Goal: Information Seeking & Learning: Learn about a topic

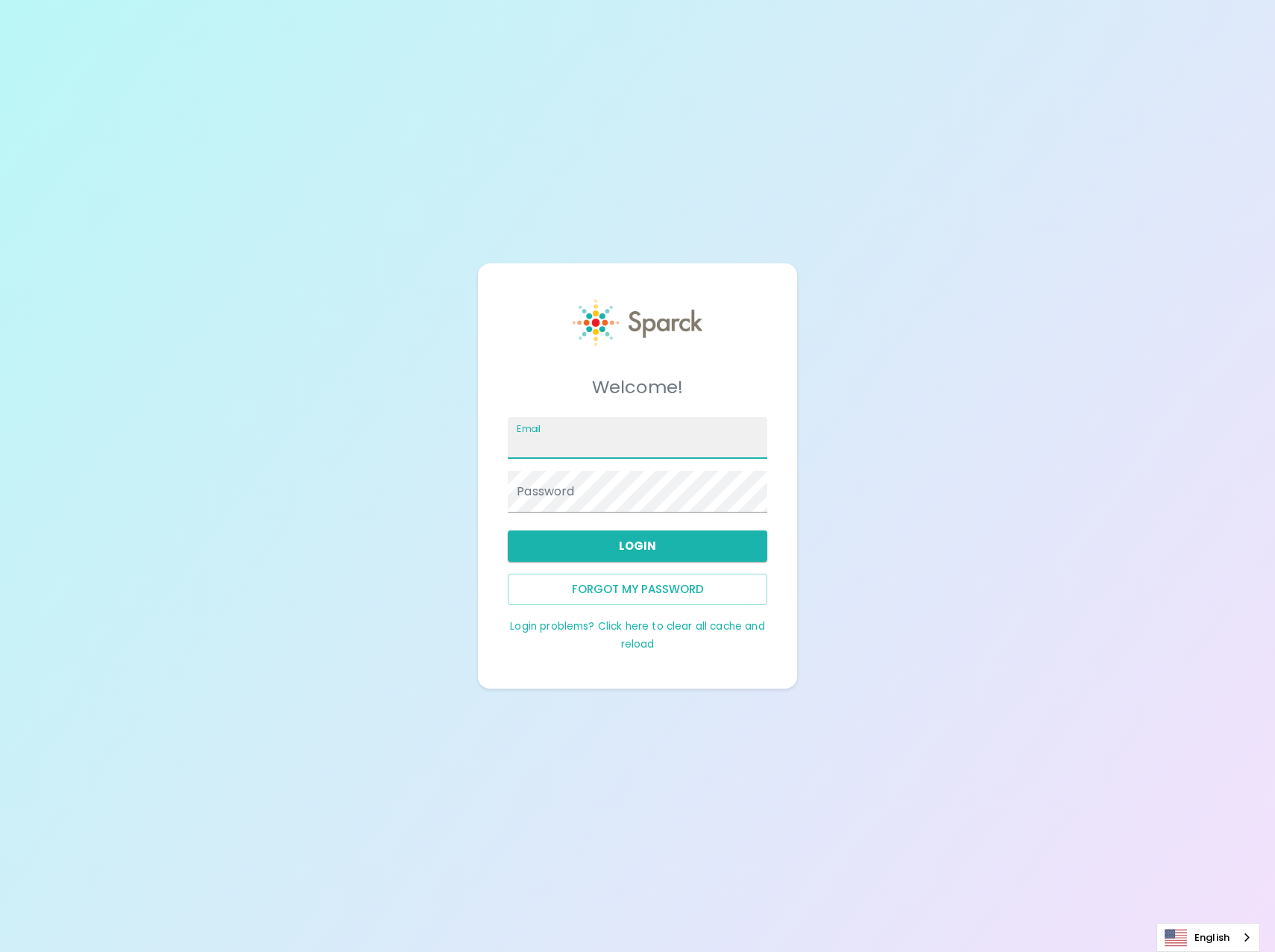
click at [624, 436] on input "Email" at bounding box center [638, 438] width 260 height 42
type input "pmorales@sfbaycoffee.com"
click at [638, 539] on button "Login" at bounding box center [638, 546] width 260 height 31
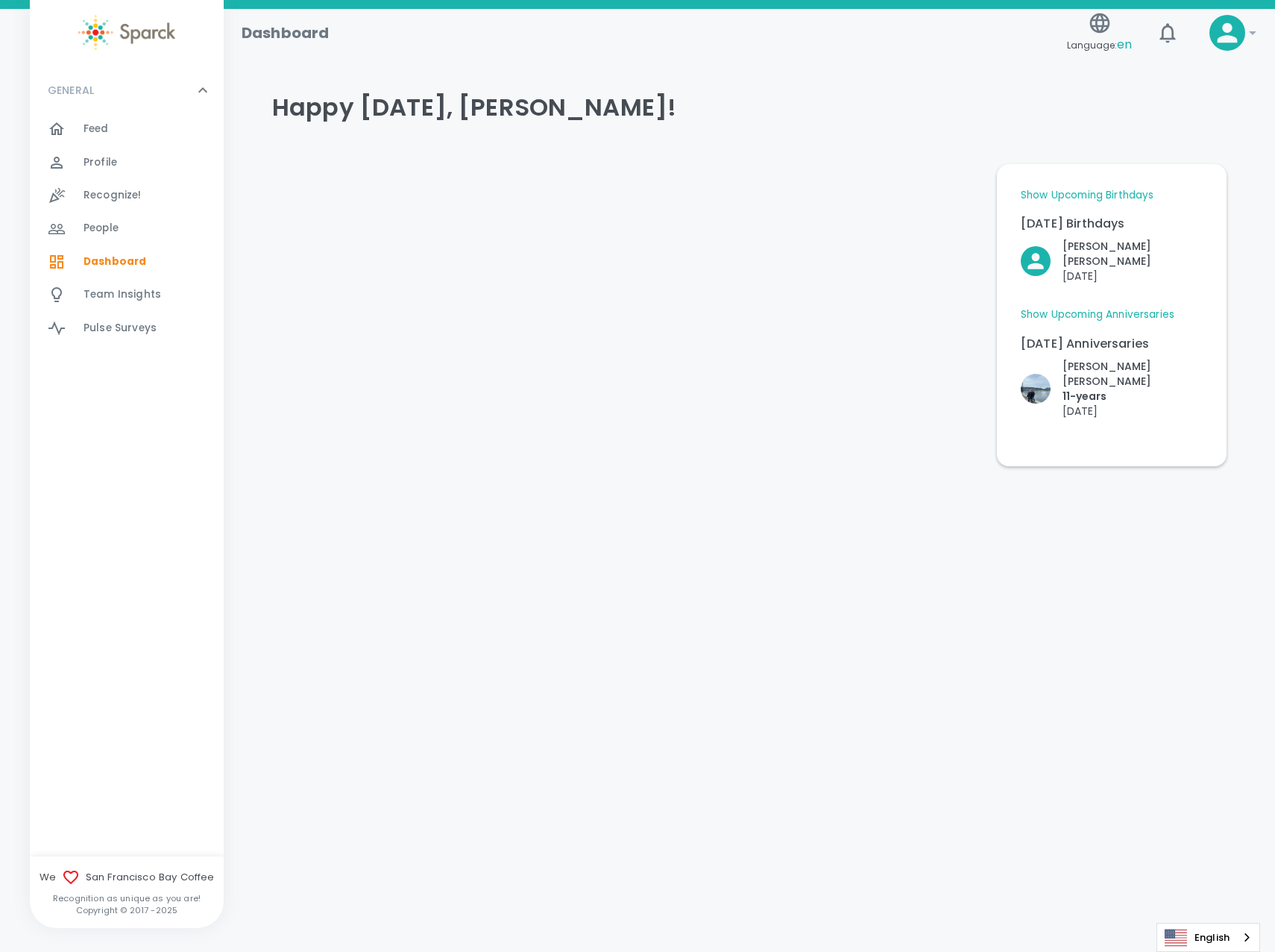
click at [99, 291] on span "Team Insights" at bounding box center [122, 295] width 78 height 15
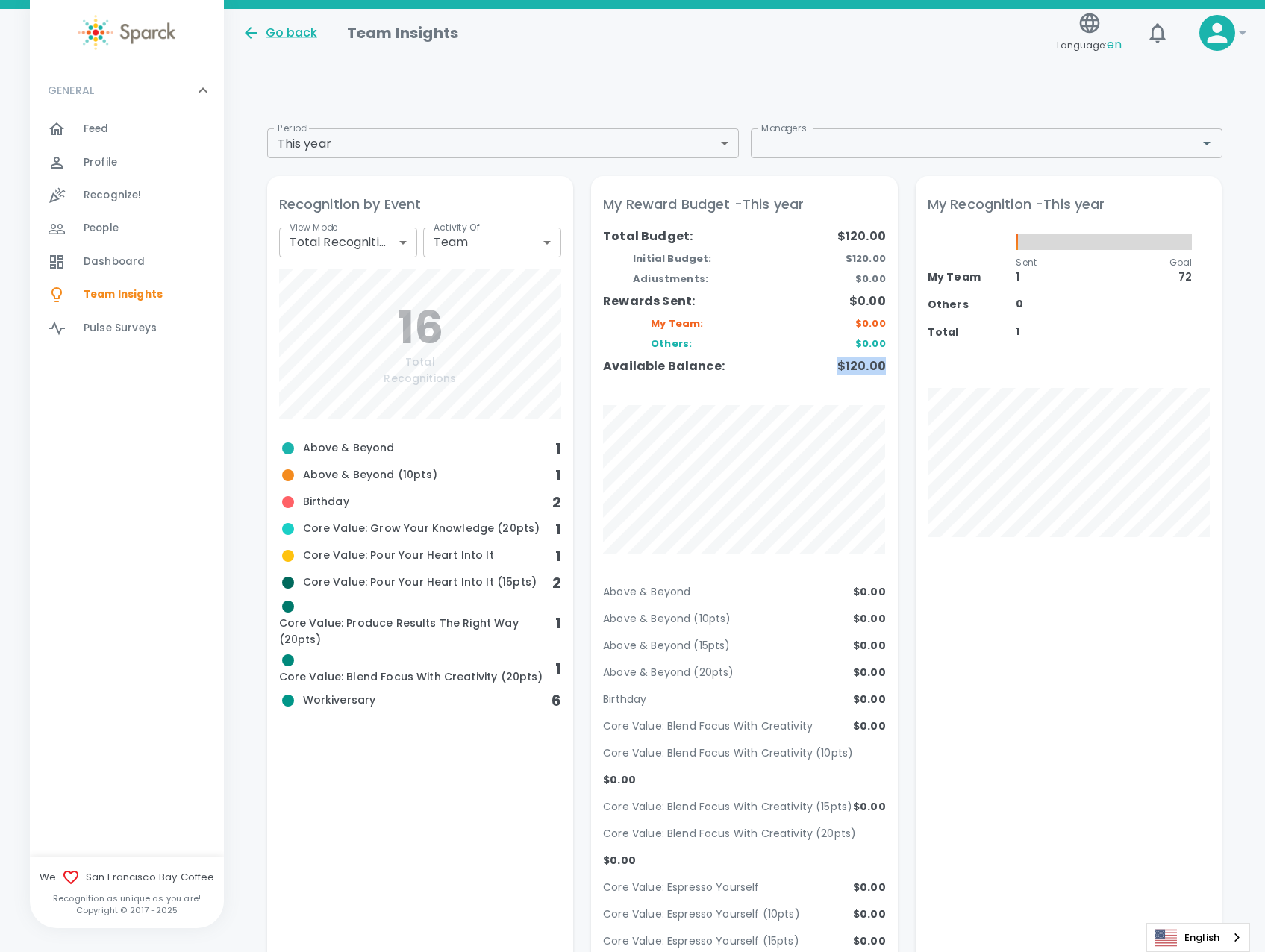
drag, startPoint x: 839, startPoint y: 367, endPoint x: 885, endPoint y: 367, distance: 46.0
click at [885, 367] on div "My Reward Budget - This year Total Budget: Initial Budget: Adiustments: Rewards…" at bounding box center [745, 883] width 307 height 1413
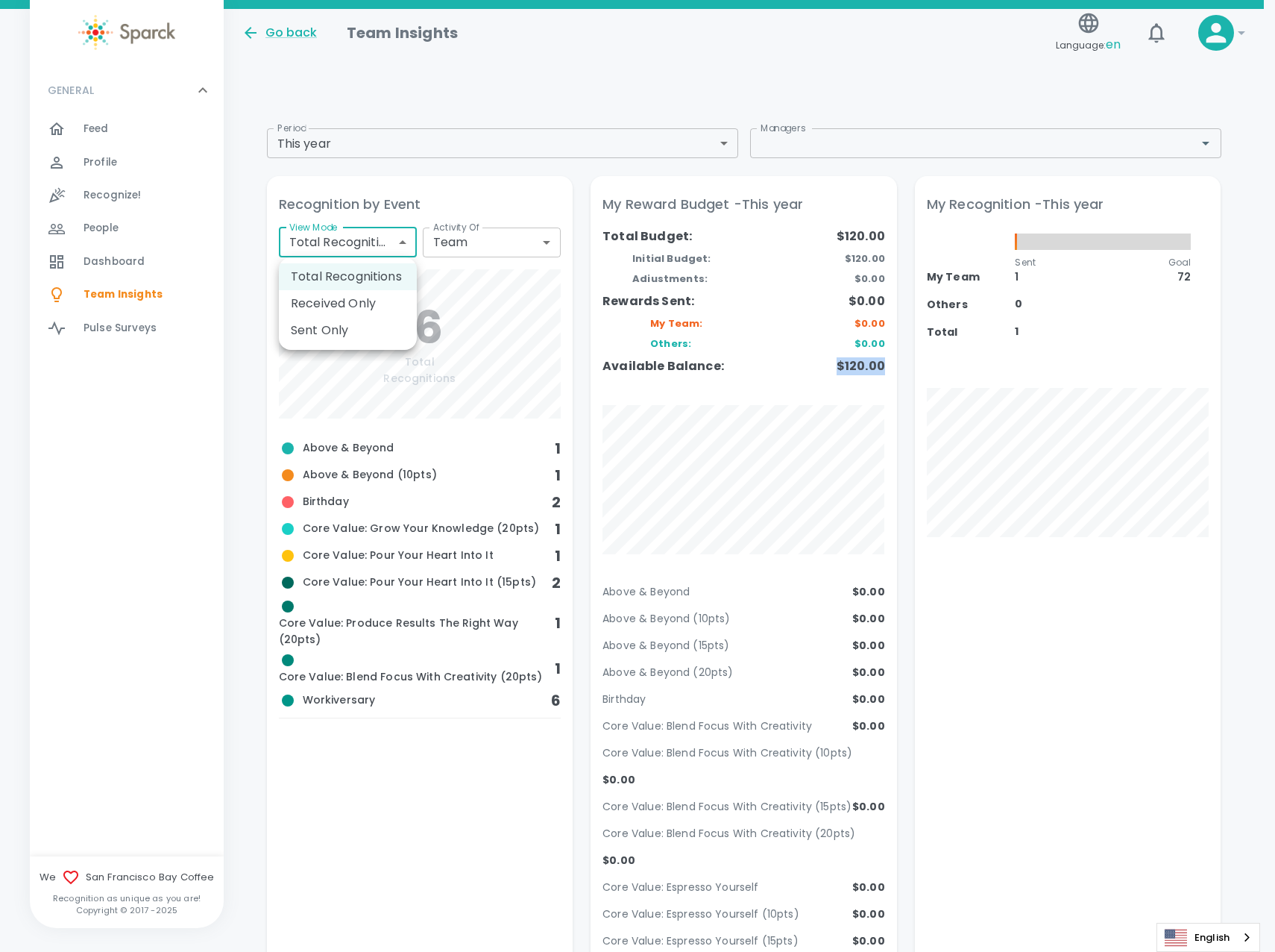
click at [324, 324] on li "Sent Only" at bounding box center [348, 330] width 138 height 27
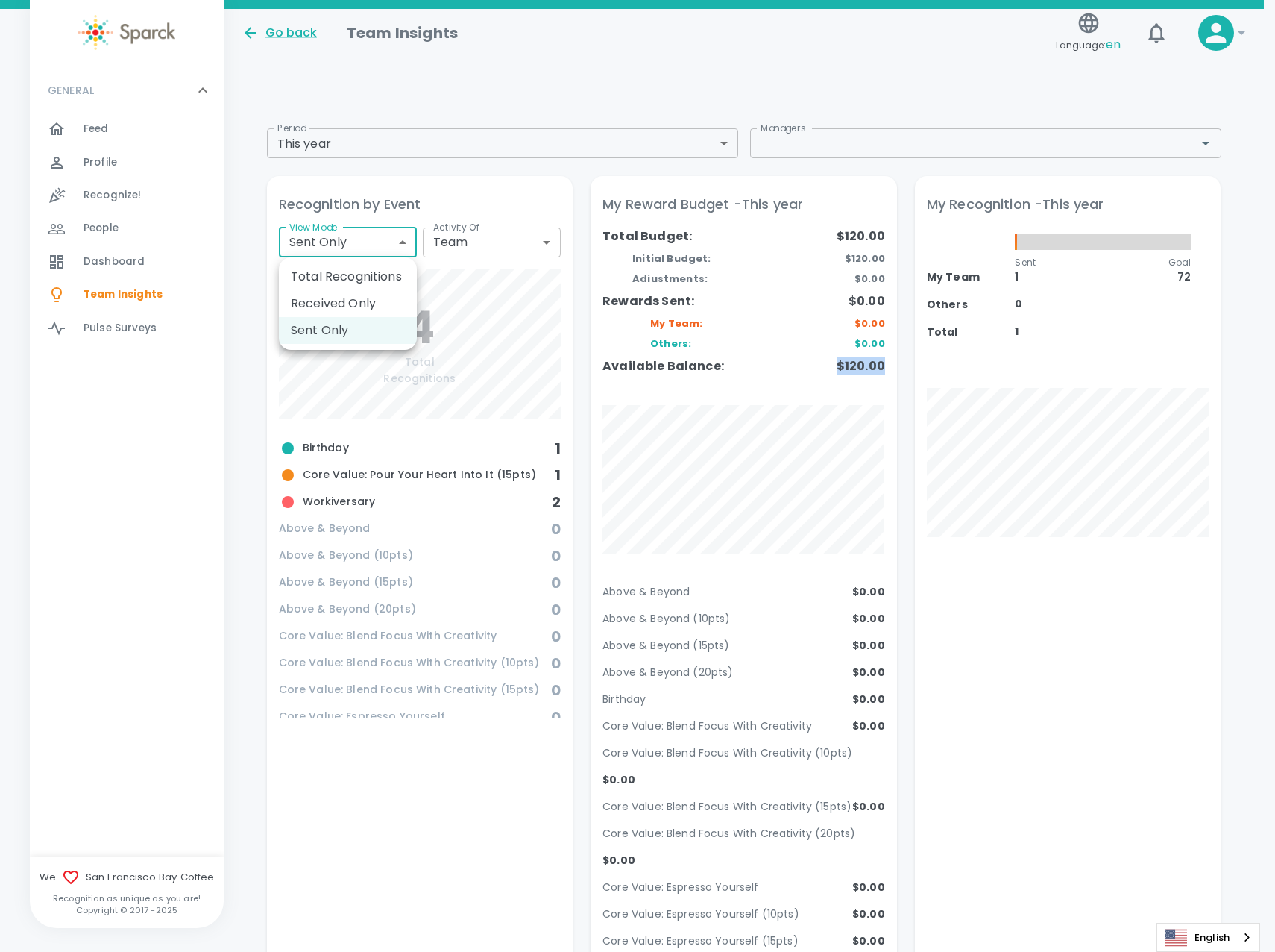
click at [341, 296] on li "Received Only" at bounding box center [348, 303] width 138 height 27
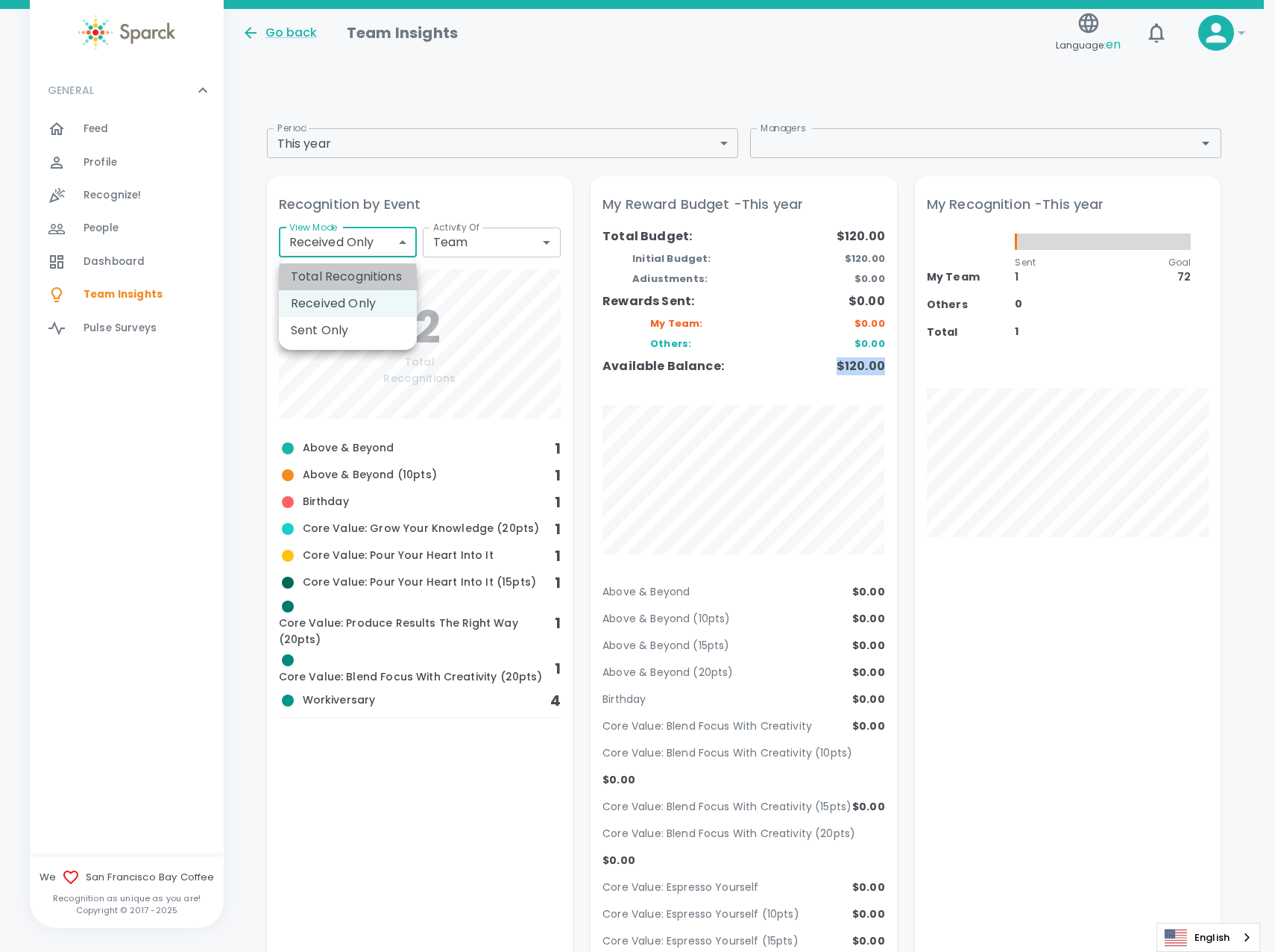
click at [332, 272] on li "Total Recognitions" at bounding box center [348, 277] width 138 height 27
type input "total"
